Goal: Task Accomplishment & Management: Use online tool/utility

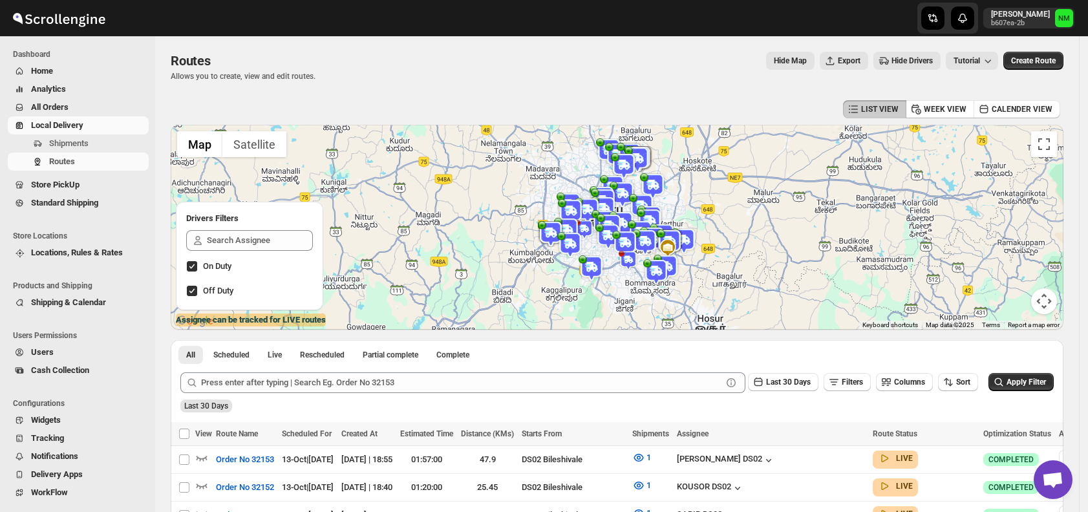
scroll to position [255, 0]
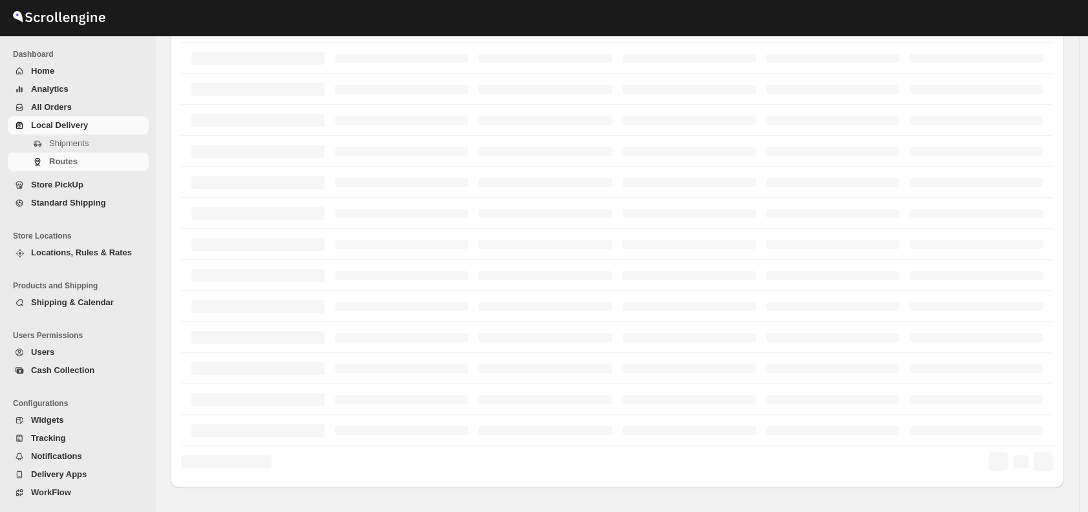
scroll to position [255, 0]
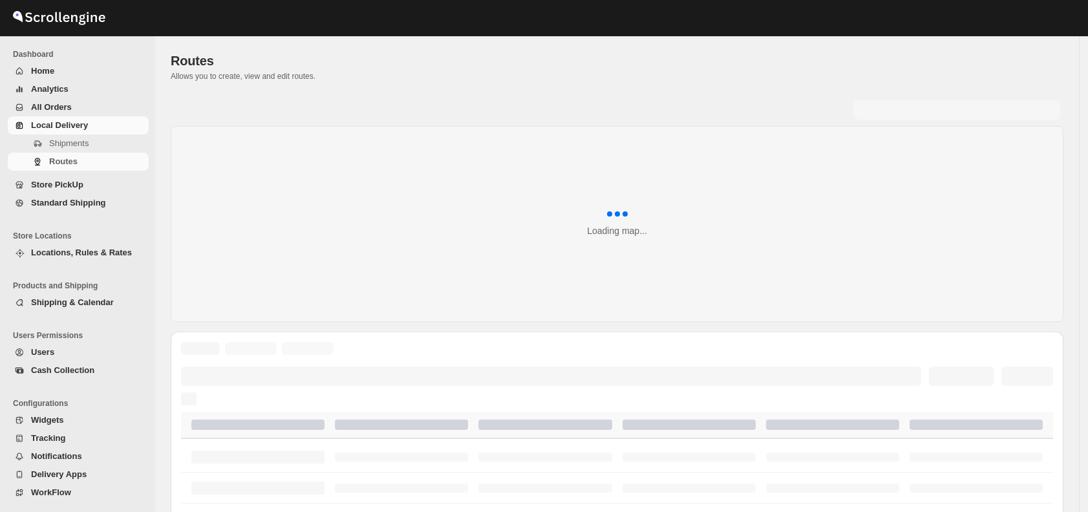
scroll to position [461, 0]
